Goal: Information Seeking & Learning: Learn about a topic

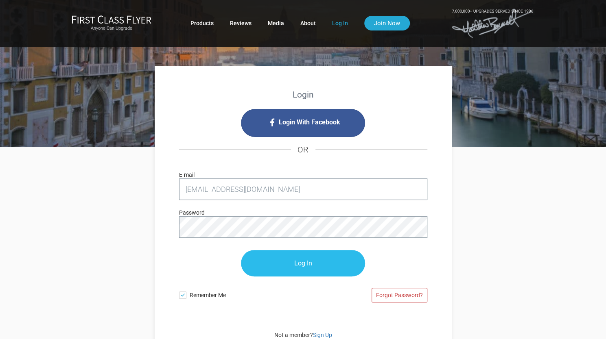
click at [299, 263] on input "Log In" at bounding box center [303, 263] width 124 height 26
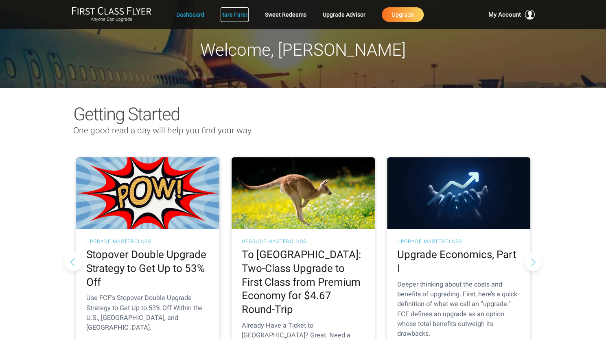
click at [235, 20] on link "Rare Fares" at bounding box center [234, 14] width 28 height 15
click at [238, 16] on link "Rare Fares" at bounding box center [234, 14] width 28 height 15
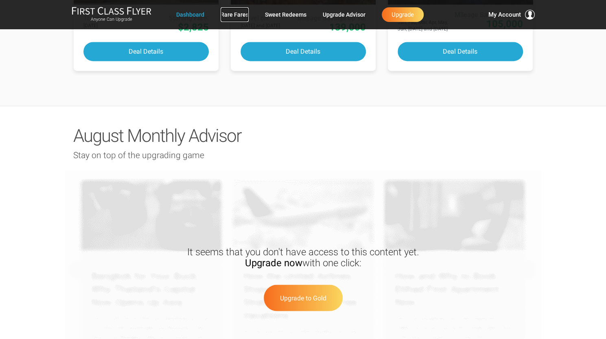
scroll to position [638, 0]
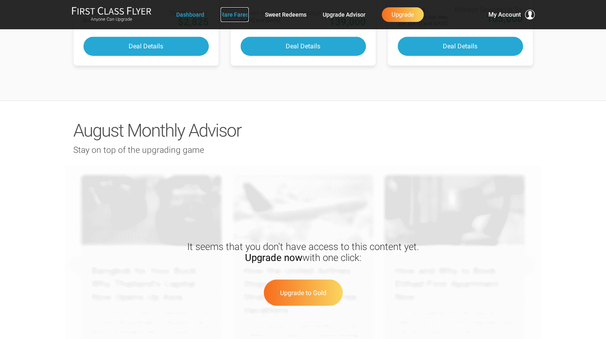
click at [239, 18] on link "Rare Fares" at bounding box center [234, 14] width 28 height 15
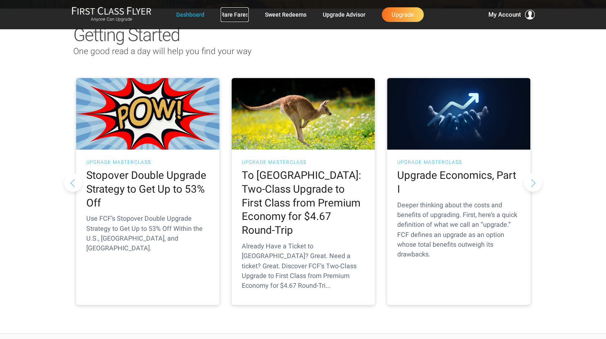
scroll to position [0, 0]
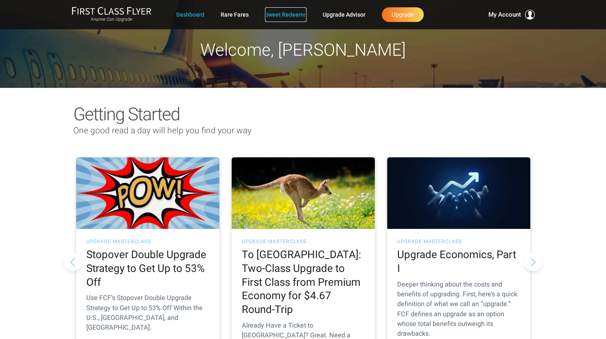
click at [283, 15] on link "Sweet Redeems" at bounding box center [285, 14] width 41 height 15
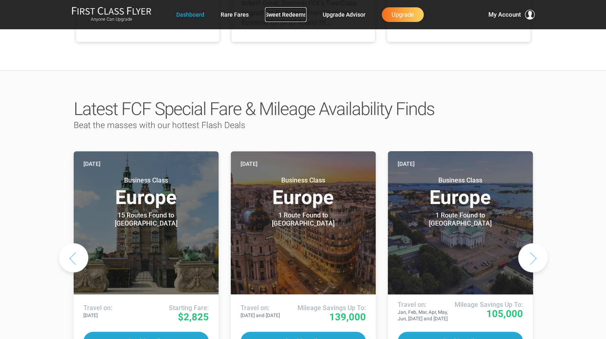
scroll to position [335, 0]
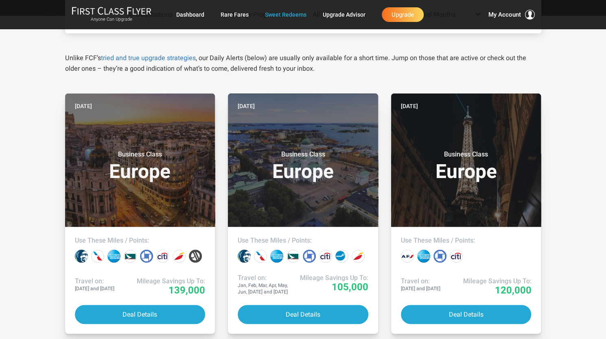
scroll to position [126, 0]
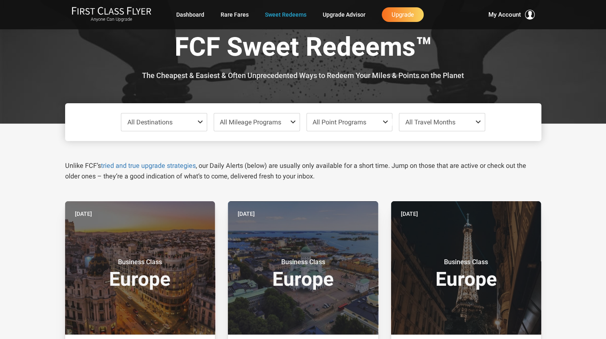
scroll to position [0, 0]
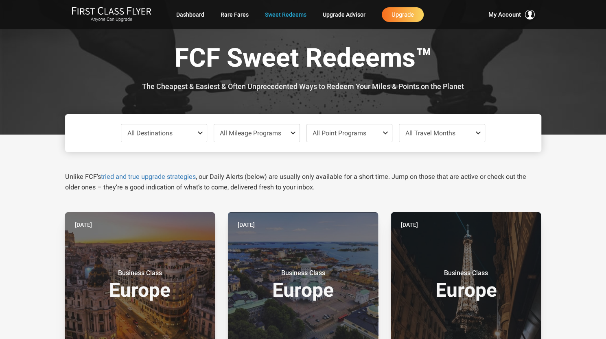
click at [200, 135] on span at bounding box center [202, 133] width 10 height 7
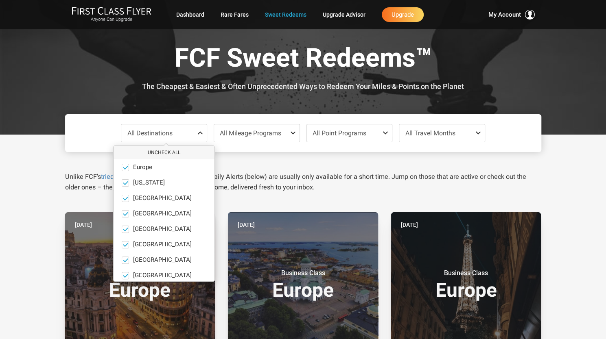
scroll to position [56, 0]
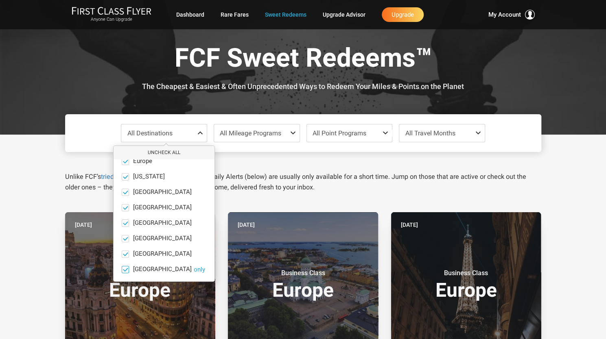
click at [153, 266] on span "South Pacific" at bounding box center [162, 269] width 59 height 7
click at [0, 0] on input "South Pacific only" at bounding box center [0, 0] width 0 height 0
click at [237, 159] on div "Unlike FCF’s tried and true upgrade strategies , our Daily Alerts (below) are u…" at bounding box center [303, 172] width 488 height 41
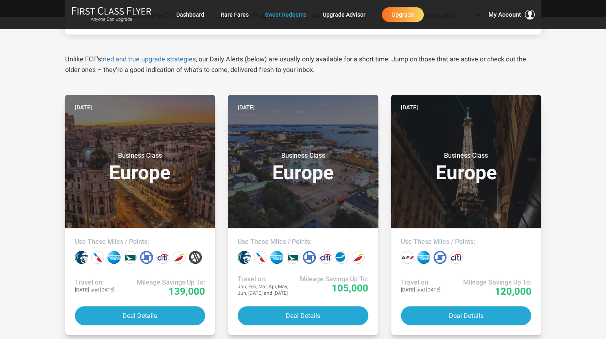
scroll to position [131, 0]
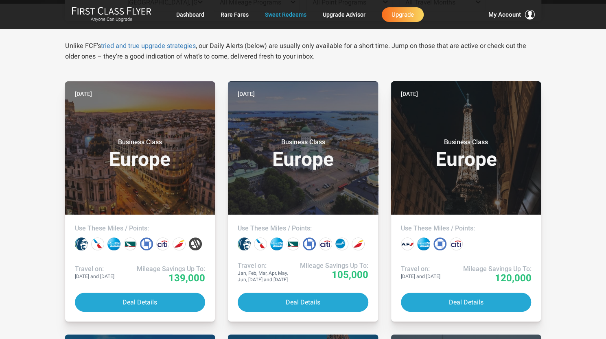
drag, startPoint x: 603, startPoint y: 96, endPoint x: 605, endPoint y: 120, distance: 23.7
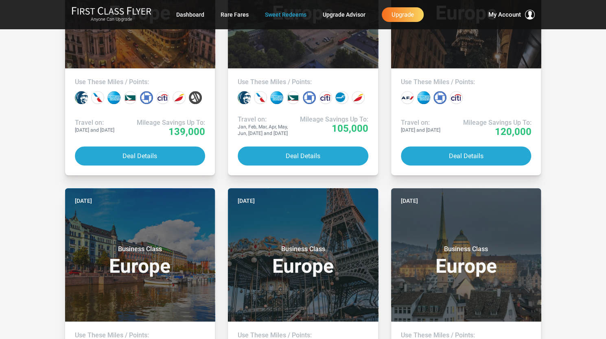
scroll to position [0, 0]
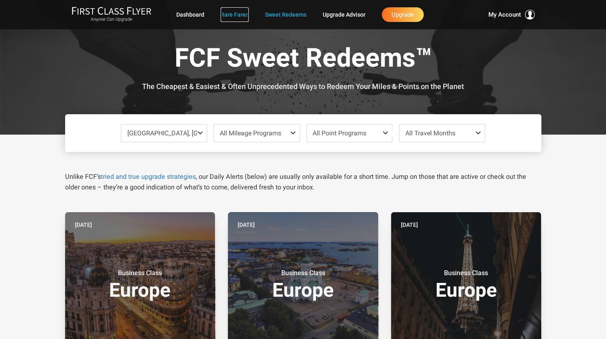
click at [235, 17] on link "Rare Fares" at bounding box center [234, 14] width 28 height 15
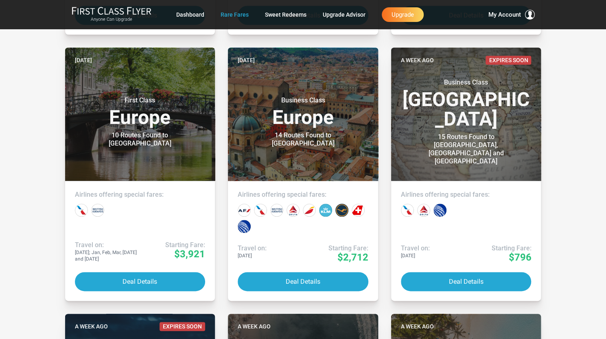
scroll to position [435, 0]
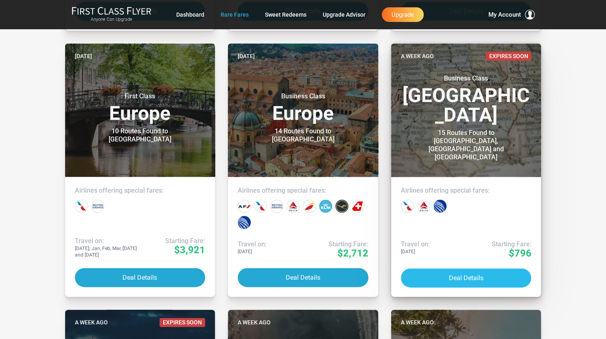
click at [460, 276] on button "Deal Details" at bounding box center [466, 277] width 131 height 19
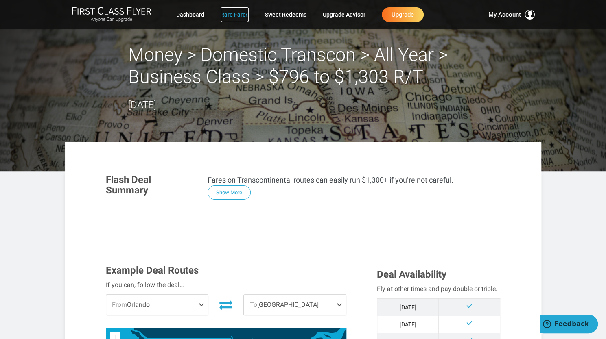
click at [232, 17] on link "Rare Fares" at bounding box center [234, 14] width 28 height 15
